Goal: Information Seeking & Learning: Learn about a topic

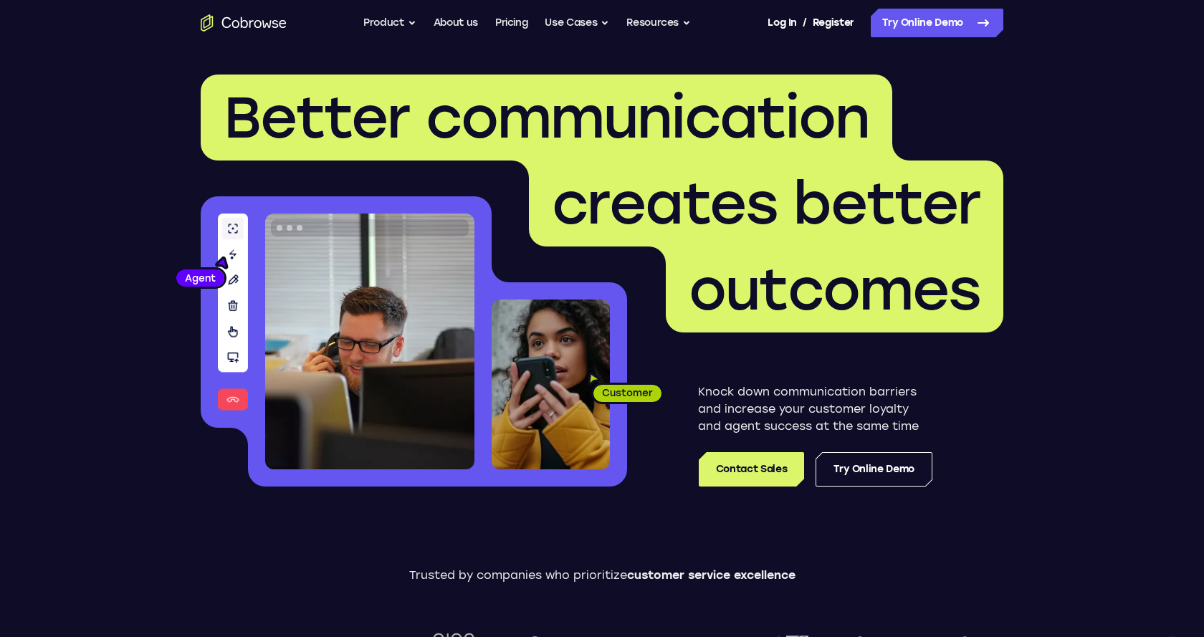
click at [456, 18] on link "About us" at bounding box center [455, 23] width 44 height 29
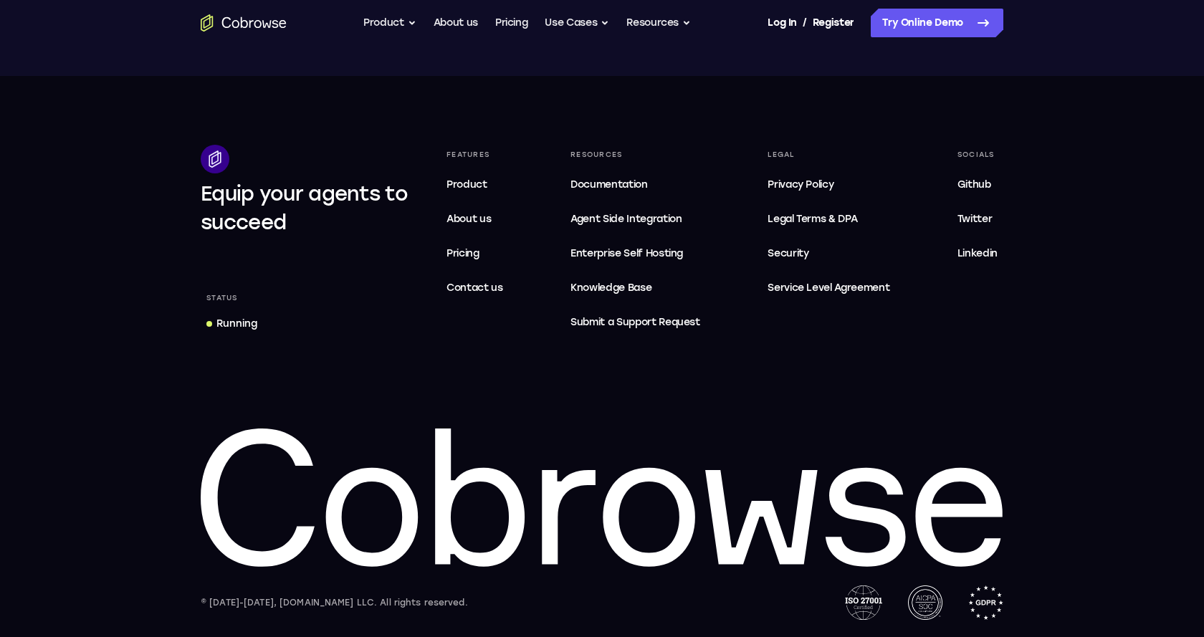
scroll to position [2788, 0]
click at [832, 220] on span "Legal Terms & DPA" at bounding box center [812, 219] width 90 height 12
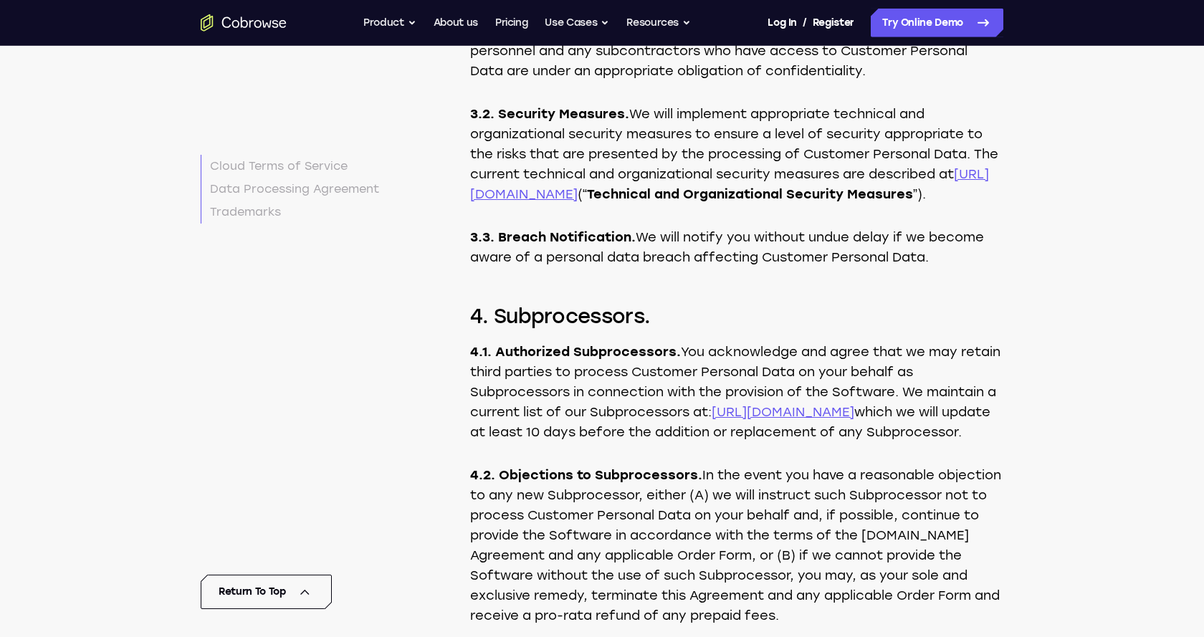
scroll to position [6650, 0]
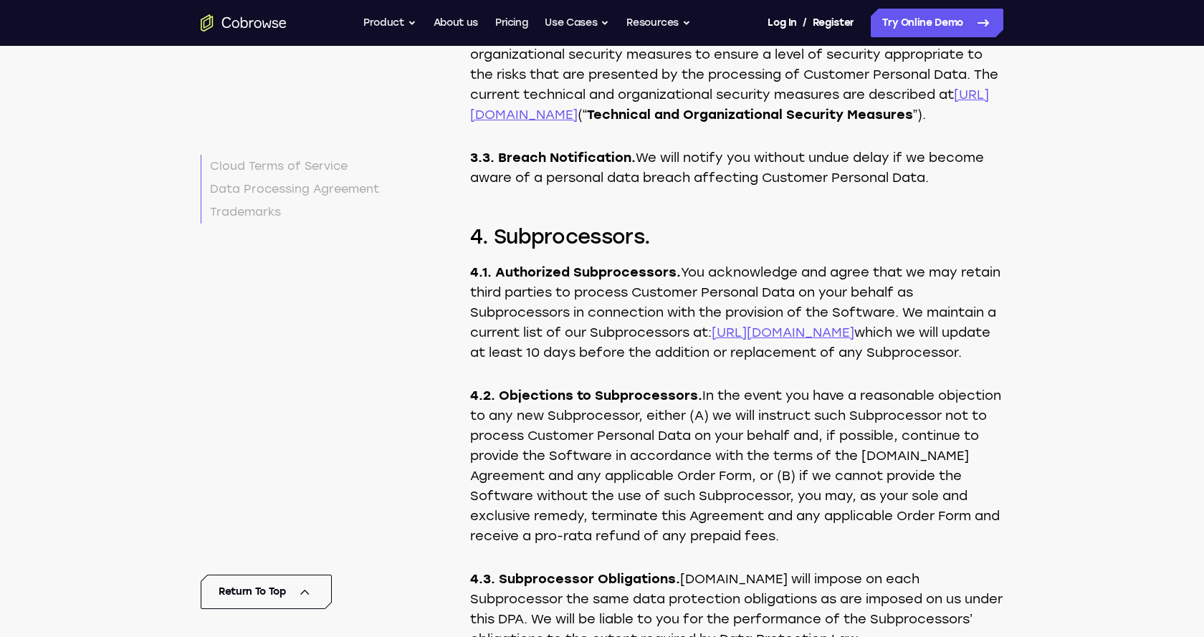
click at [841, 340] on link "https://cobrowse.io/subprocessors" at bounding box center [782, 333] width 143 height 16
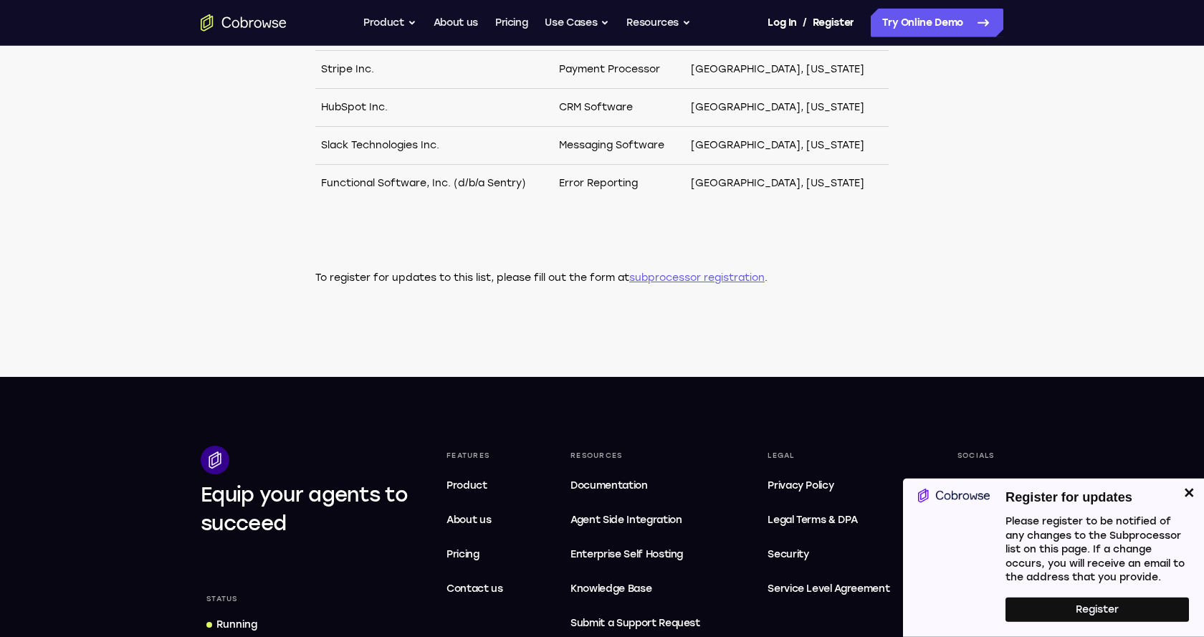
scroll to position [950, 0]
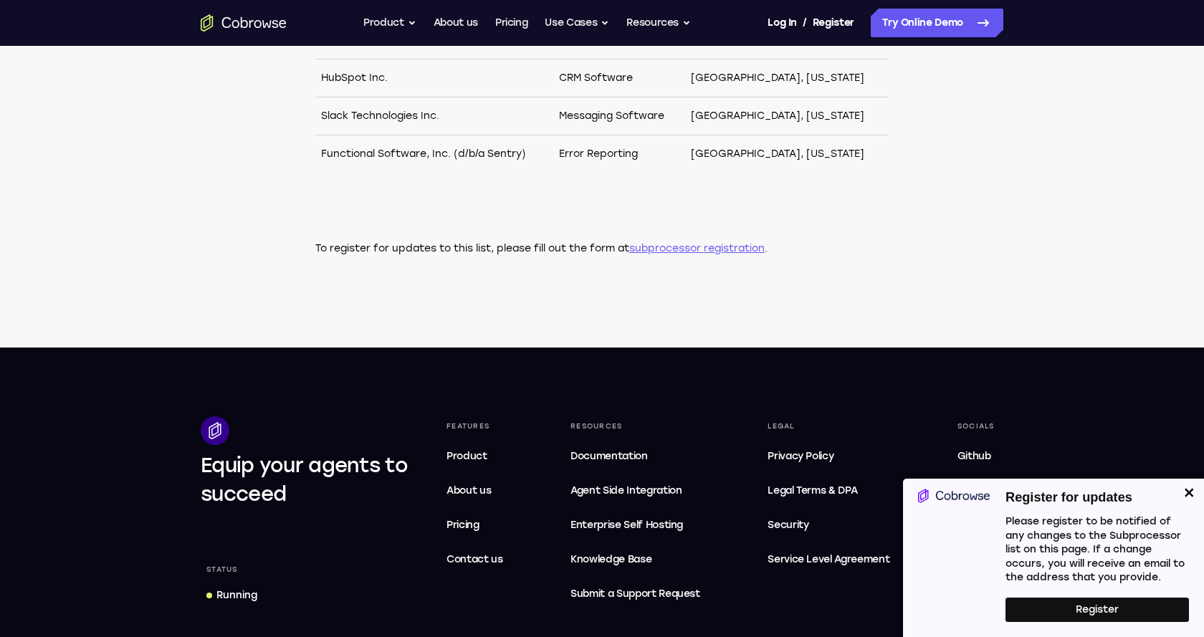
click at [1189, 481] on button "Close" at bounding box center [1189, 493] width 29 height 29
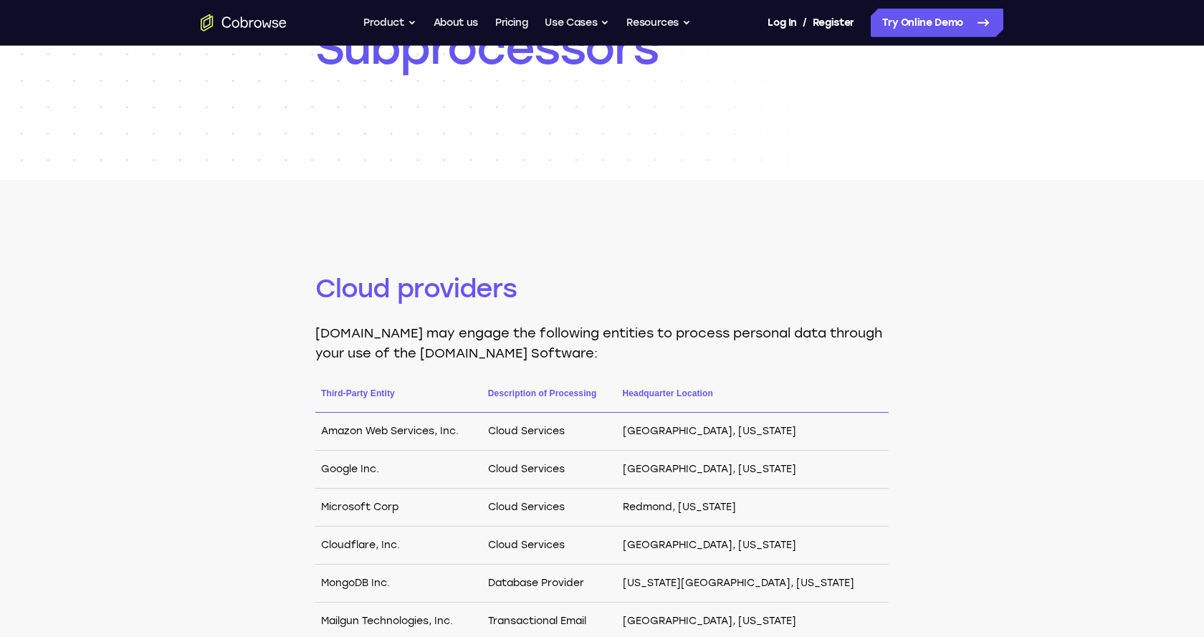
scroll to position [0, 0]
